Goal: Information Seeking & Learning: Find specific fact

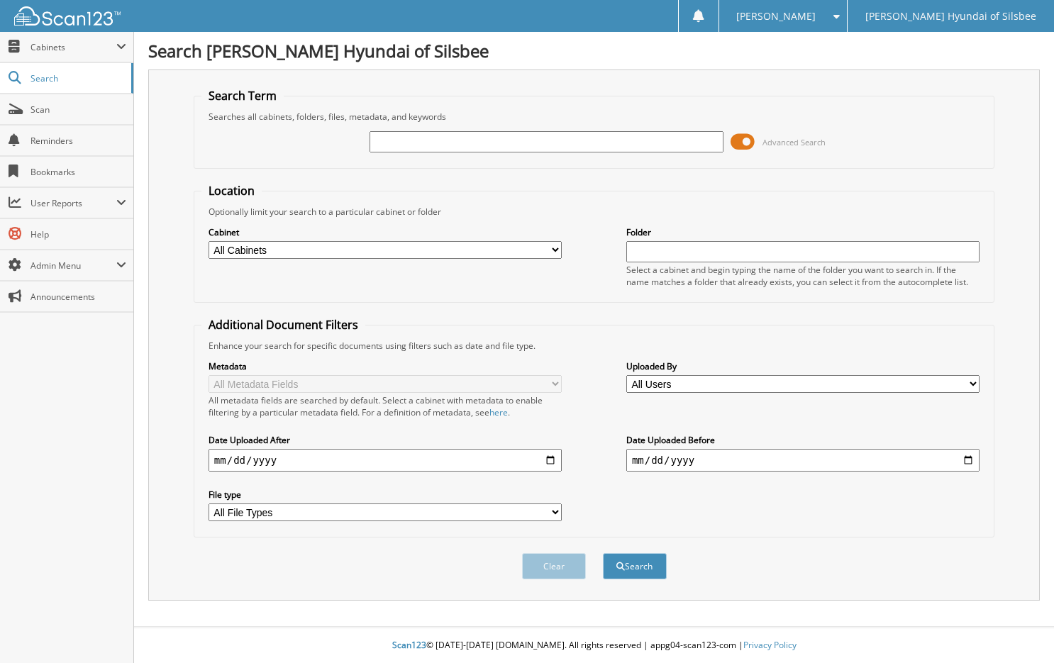
click at [492, 145] on input "text" at bounding box center [546, 141] width 353 height 21
type input "HCTRA"
click at [556, 248] on select "All Cabinets ACCOUNTS PAYABLE DAILY DEPOSITS PARTS SERVICE LOANER AGREEMENTS SE…" at bounding box center [385, 250] width 353 height 18
select select "47778"
click at [209, 241] on select "All Cabinets ACCOUNTS PAYABLE DAILY DEPOSITS PARTS SERVICE LOANER AGREEMENTS SE…" at bounding box center [385, 250] width 353 height 18
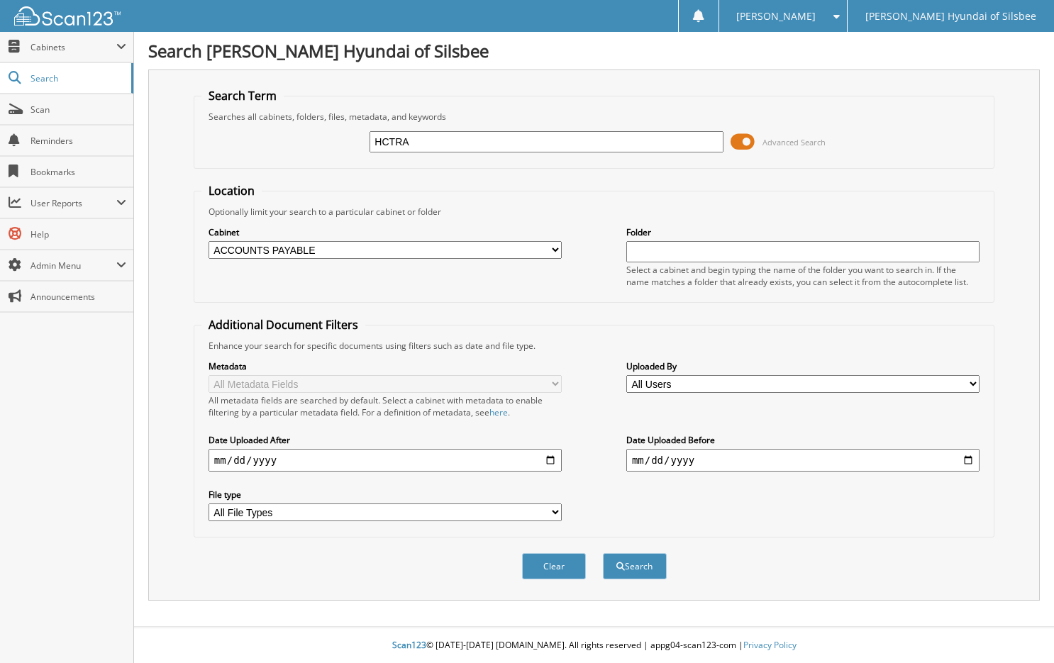
click at [639, 256] on input "text" at bounding box center [802, 251] width 353 height 21
type input "HCTRA"
click at [974, 388] on select "All Users April James DESIREE DAVIS GENNA LEWIS Heidi Gibson Jessica Hicks John…" at bounding box center [802, 384] width 353 height 18
select select "66492"
click at [626, 375] on select "All Users April James DESIREE DAVIS GENNA LEWIS Heidi Gibson Jessica Hicks John…" at bounding box center [802, 384] width 353 height 18
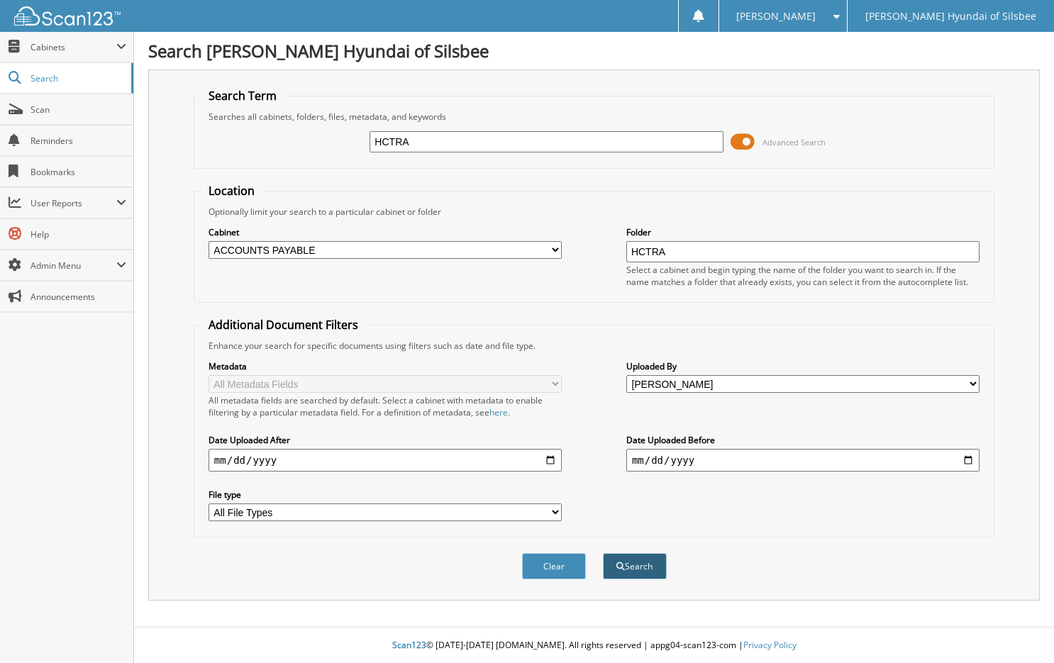
click at [637, 566] on button "Search" at bounding box center [635, 566] width 64 height 26
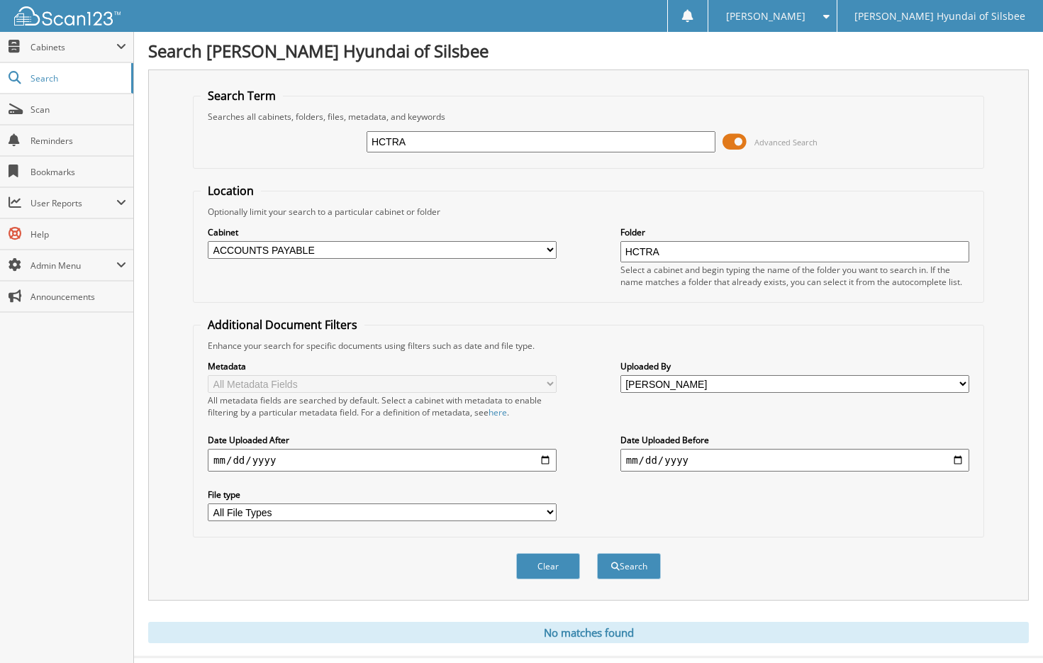
scroll to position [30, 0]
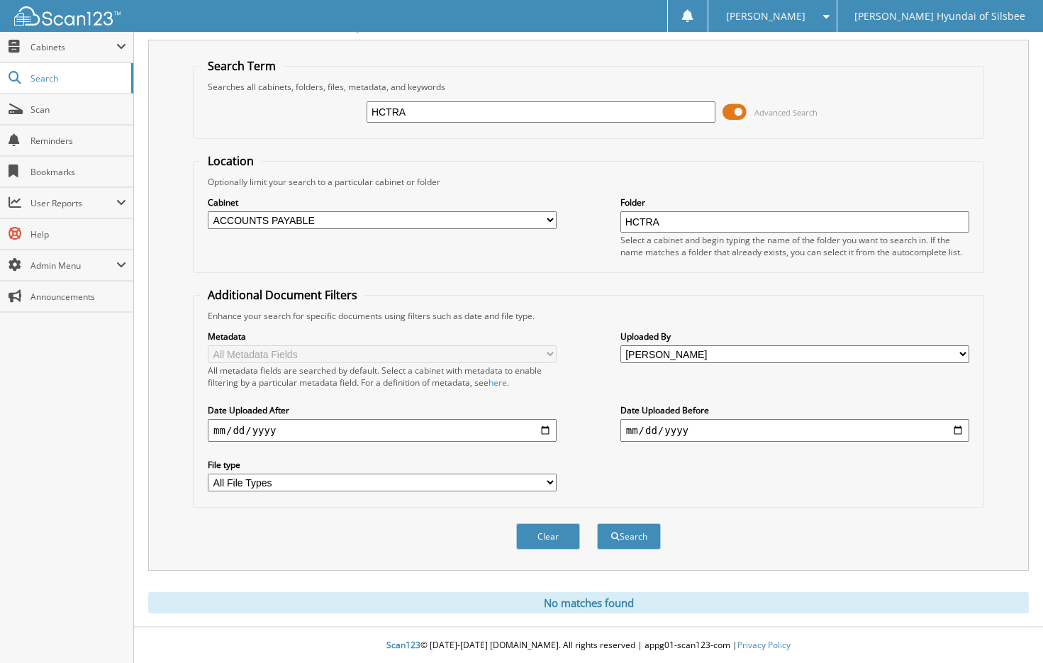
click at [549, 484] on select "All File Types PDF" at bounding box center [382, 483] width 349 height 18
click at [545, 427] on input "date" at bounding box center [382, 430] width 349 height 23
click at [546, 433] on input "[DATE]" at bounding box center [382, 430] width 349 height 23
type input "[DATE]"
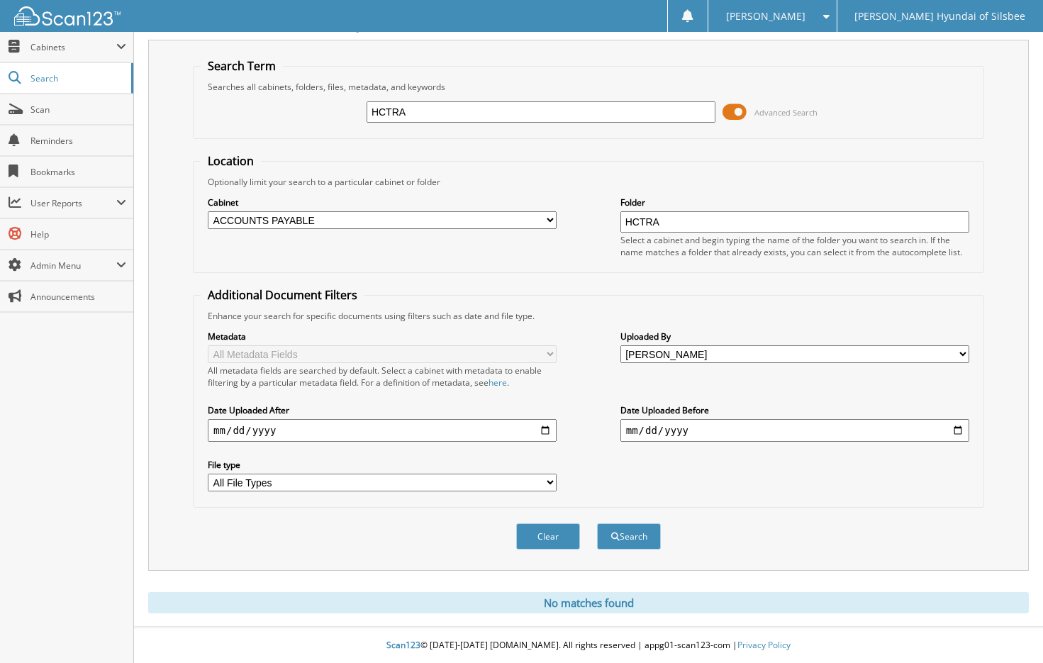
click at [955, 433] on input "date" at bounding box center [795, 430] width 349 height 23
type input "[DATE]"
click at [634, 527] on button "Search" at bounding box center [629, 536] width 64 height 26
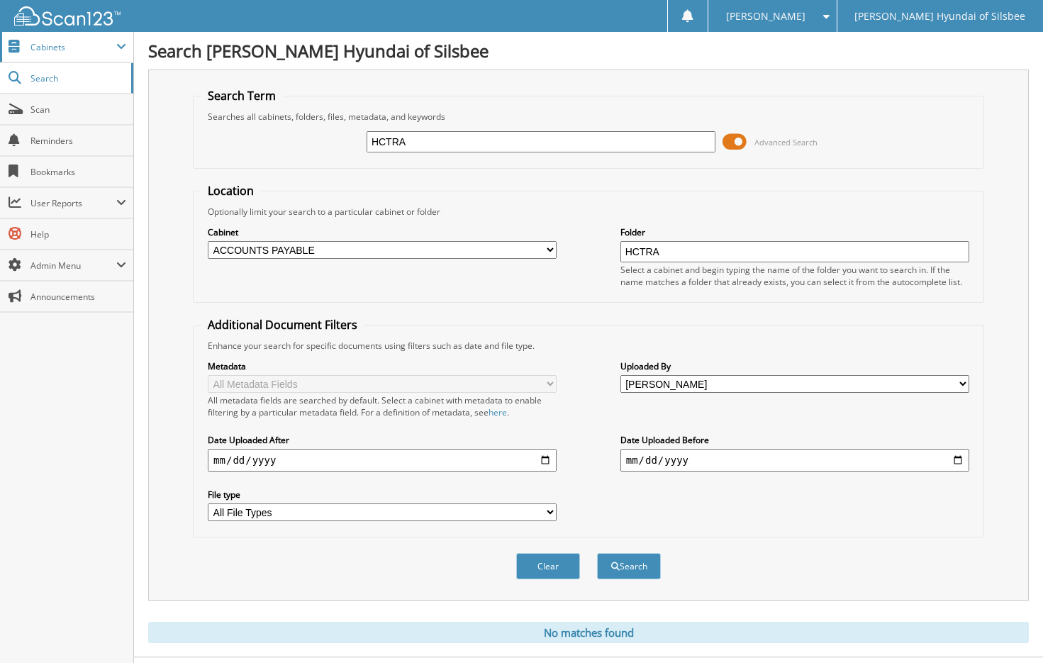
click at [123, 45] on span at bounding box center [121, 46] width 10 height 11
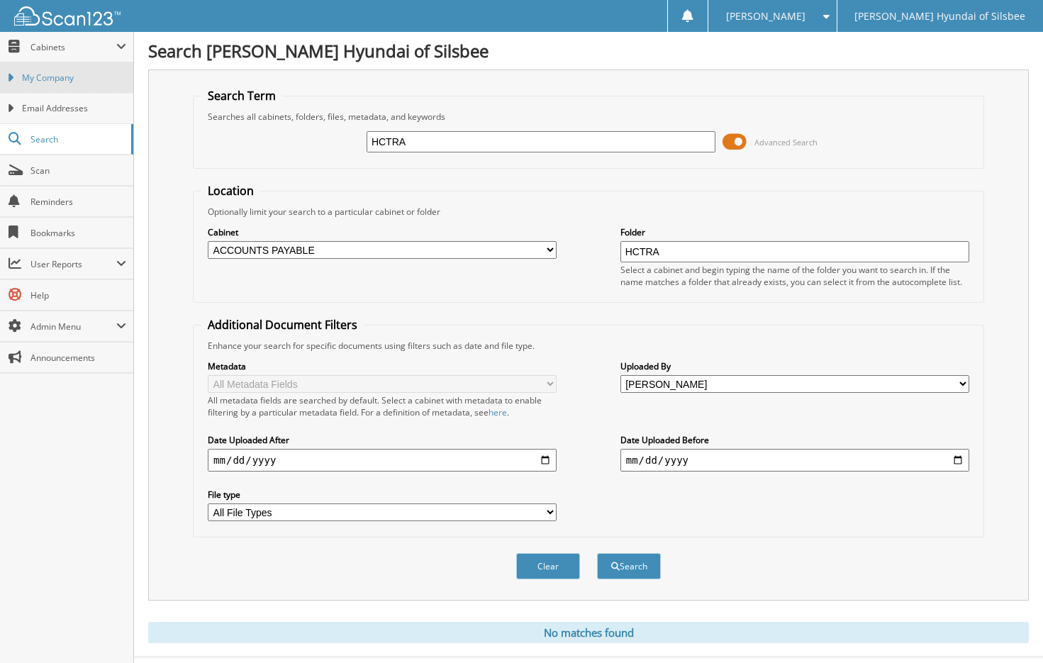
click at [69, 79] on span "My Company" at bounding box center [74, 78] width 104 height 13
